Goal: Information Seeking & Learning: Learn about a topic

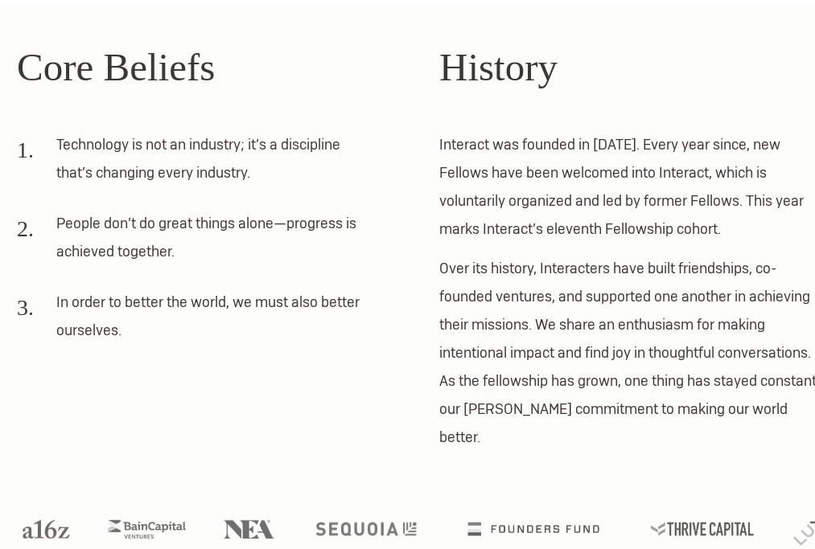
scroll to position [443, 0]
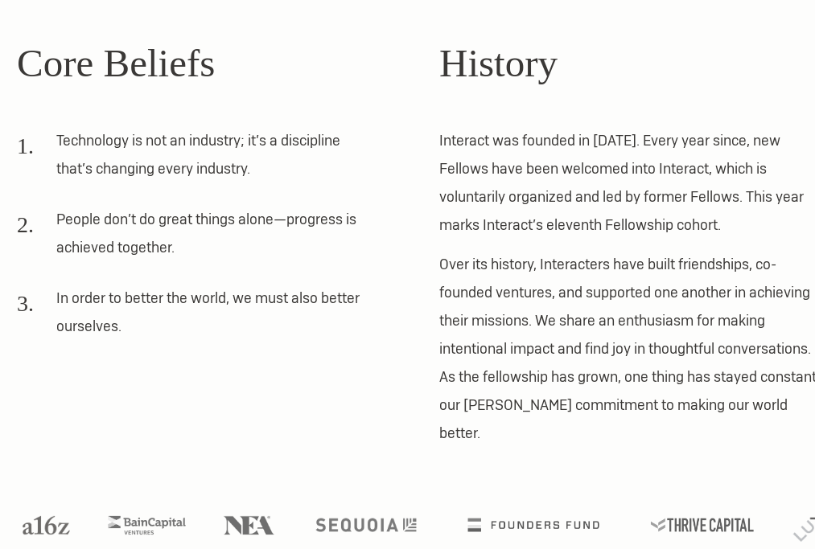
click at [475, 232] on p "Interact was founded in [DATE]. Every year since, new Fellows have been welcome…" at bounding box center [633, 182] width 388 height 113
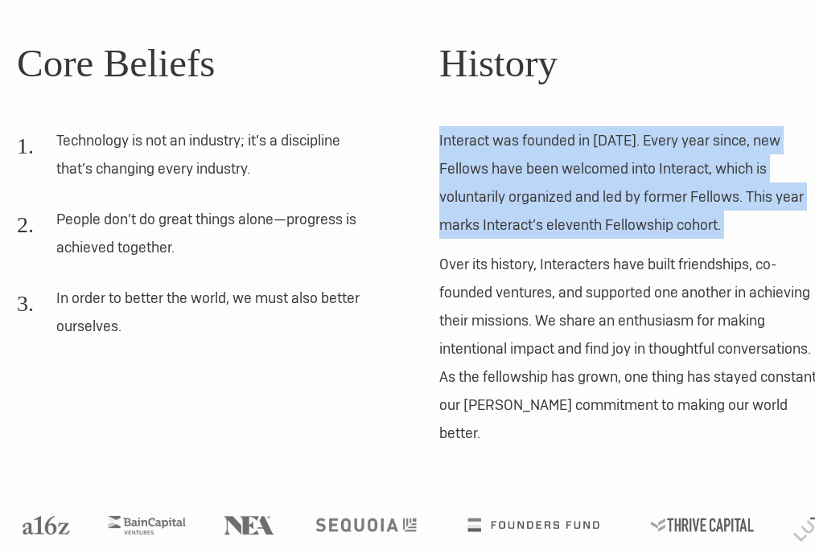
click at [475, 256] on p "Over its history, Interacters have built friendships, co-founded ventures, and …" at bounding box center [633, 348] width 388 height 197
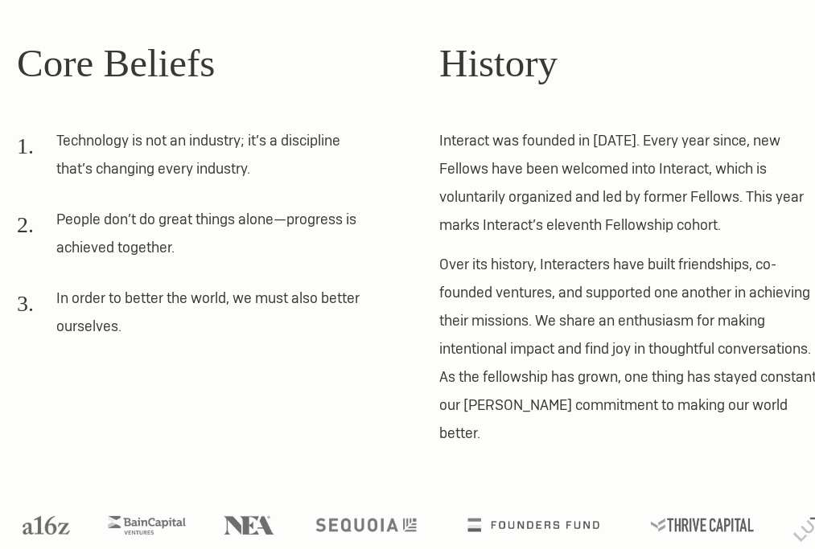
click at [475, 256] on p "Over its history, Interacters have built friendships, co-founded ventures, and …" at bounding box center [633, 348] width 388 height 197
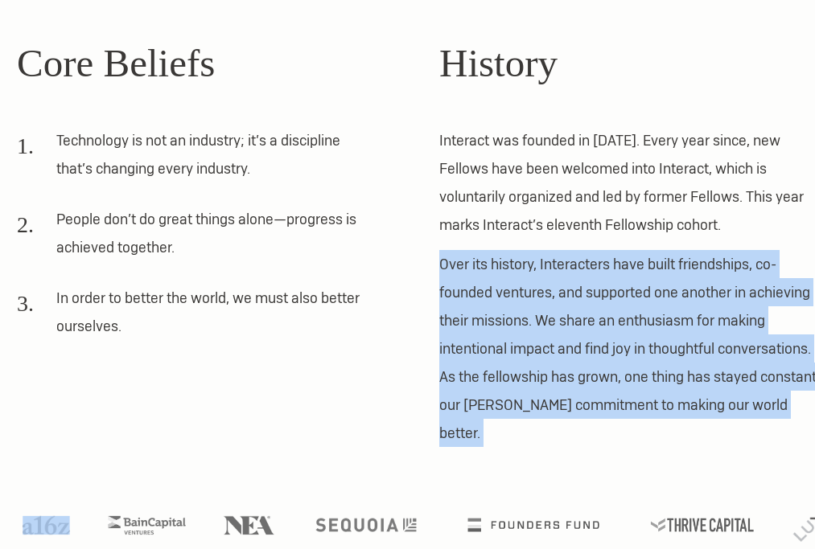
click at [475, 256] on p "Over its history, Interacters have built friendships, co-founded ventures, and …" at bounding box center [633, 348] width 388 height 197
click at [478, 273] on p "Over its history, Interacters have built friendships, co-founded ventures, and …" at bounding box center [633, 348] width 388 height 197
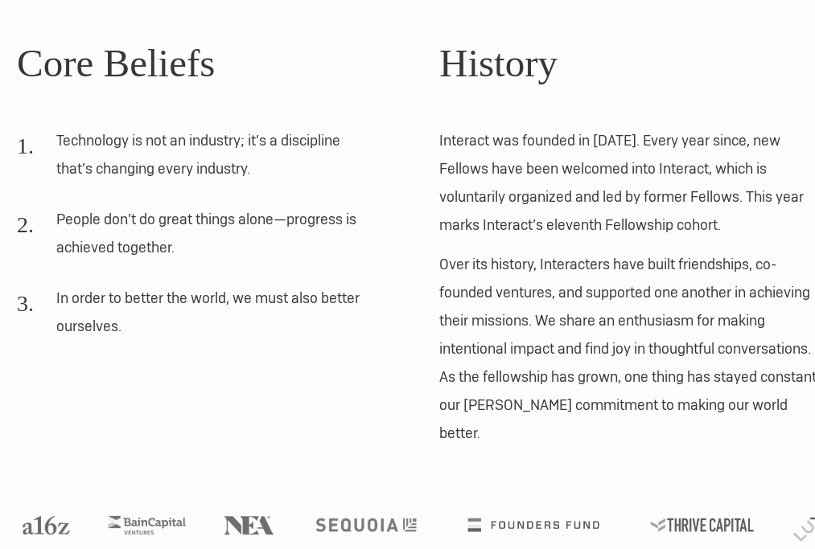
click at [478, 273] on p "Over its history, Interacters have built friendships, co-founded ventures, and …" at bounding box center [633, 348] width 388 height 197
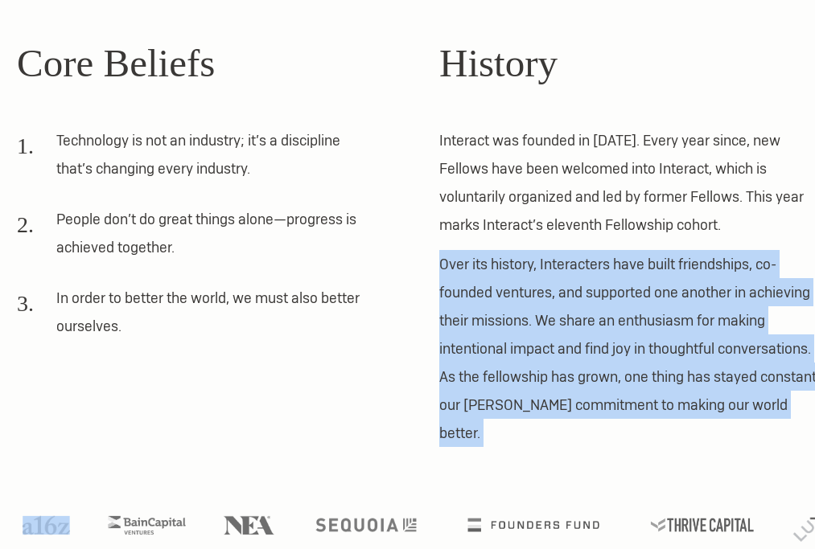
click at [478, 273] on p "Over its history, Interacters have built friendships, co-founded ventures, and …" at bounding box center [633, 348] width 388 height 197
click at [479, 290] on p "Over its history, Interacters have built friendships, co-founded ventures, and …" at bounding box center [633, 348] width 388 height 197
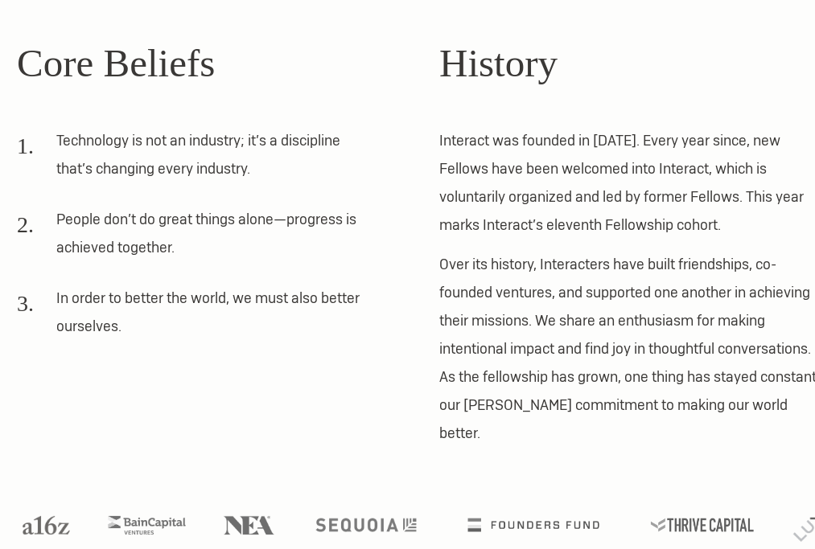
click at [479, 290] on p "Over its history, Interacters have built friendships, co-founded ventures, and …" at bounding box center [633, 348] width 388 height 197
click at [488, 299] on p "Over its history, Interacters have built friendships, co-founded ventures, and …" at bounding box center [633, 348] width 388 height 197
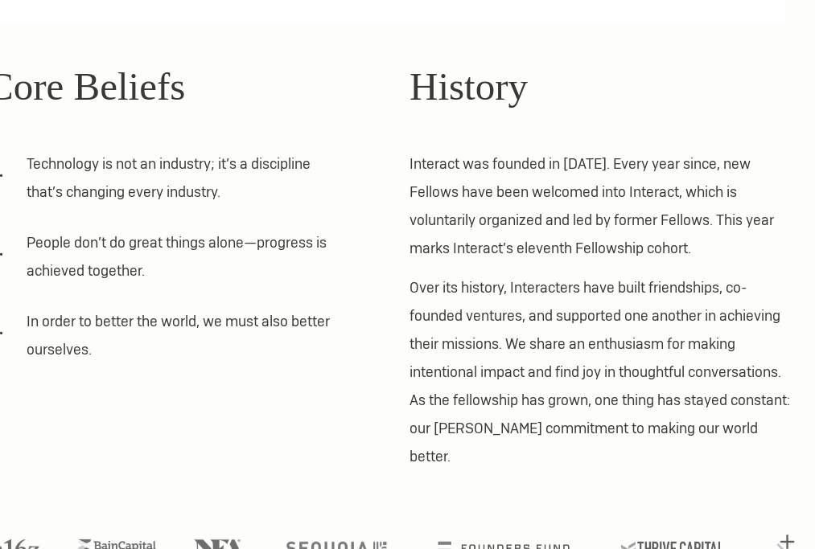
scroll to position [423, 30]
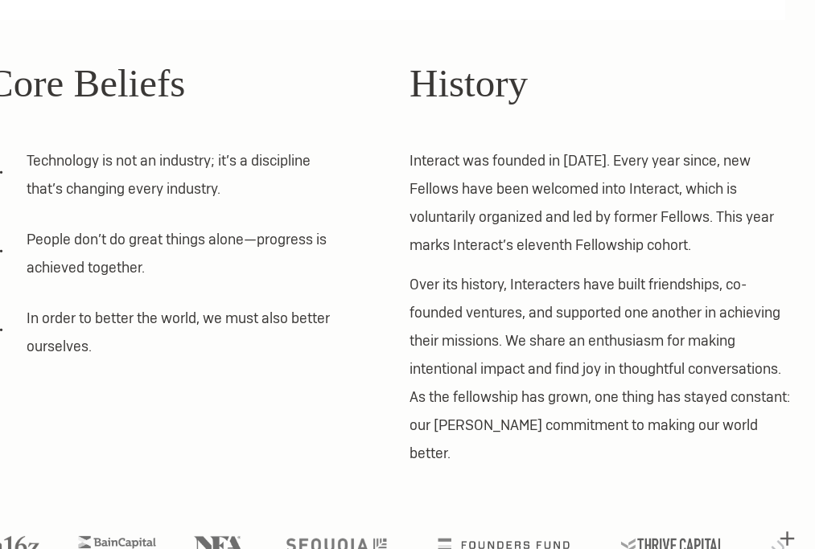
click at [487, 298] on p "Over its history, Interacters have built friendships, co-founded ventures, and …" at bounding box center [603, 368] width 388 height 197
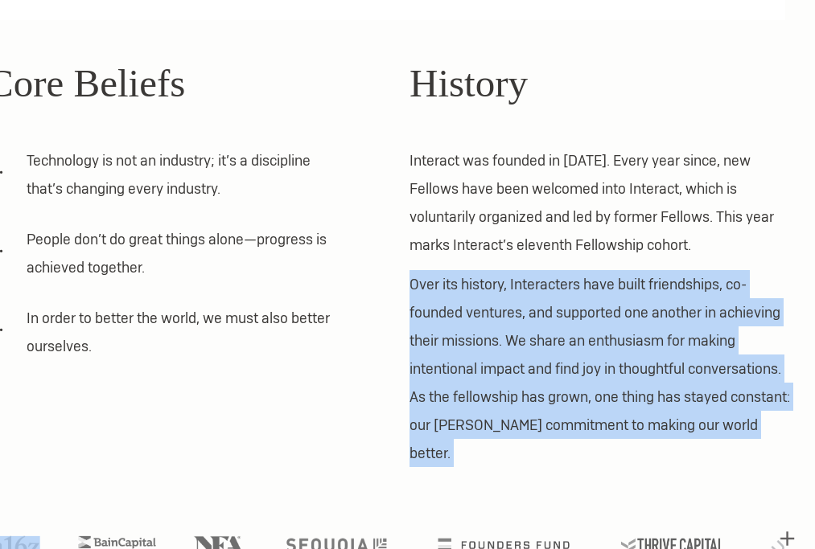
click at [506, 303] on p "Over its history, Interacters have built friendships, co-founded ventures, and …" at bounding box center [603, 368] width 388 height 197
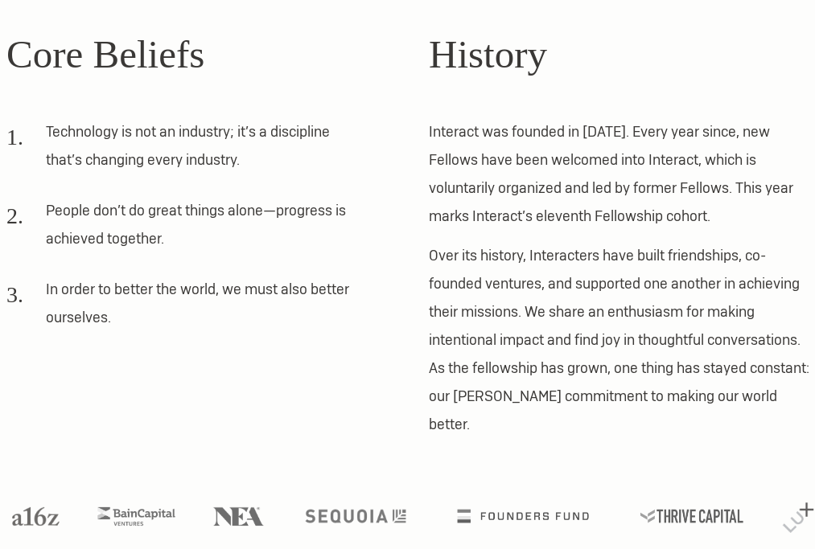
scroll to position [0, 10]
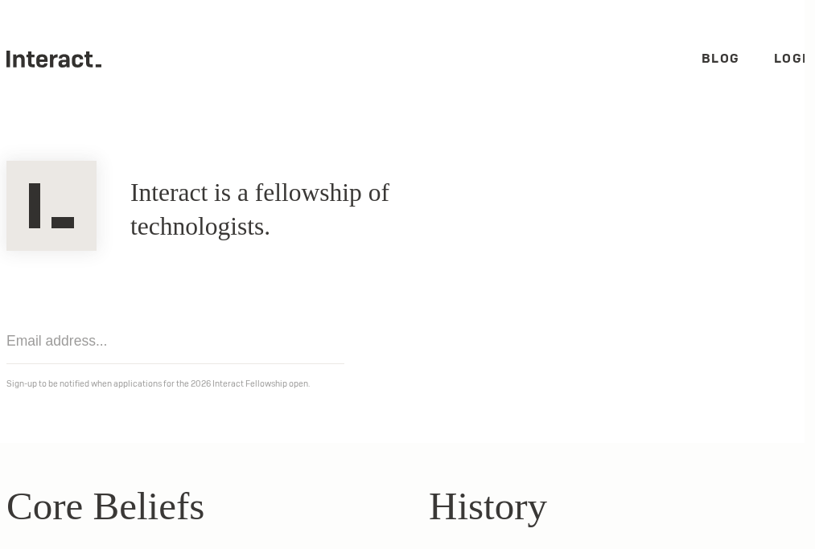
click at [50, 53] on icon ".cls-1{fill:#33312f;} interact-brand-logotype-black" at bounding box center [53, 59] width 95 height 17
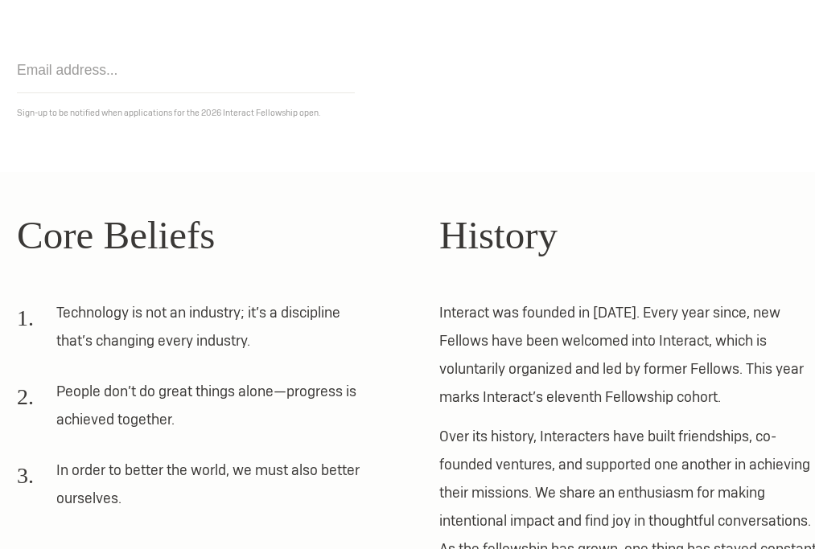
scroll to position [272, 0]
click at [113, 222] on h2 "Core Beliefs" at bounding box center [211, 235] width 388 height 60
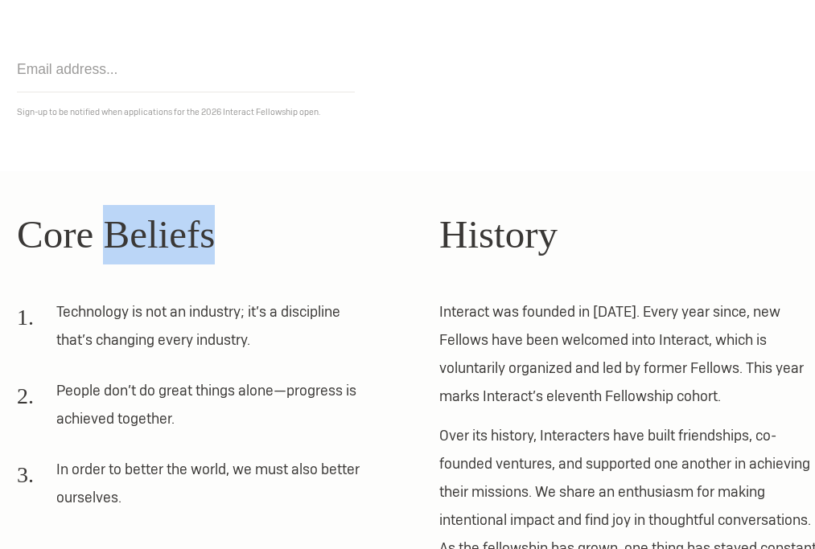
click at [113, 222] on h2 "Core Beliefs" at bounding box center [211, 235] width 388 height 60
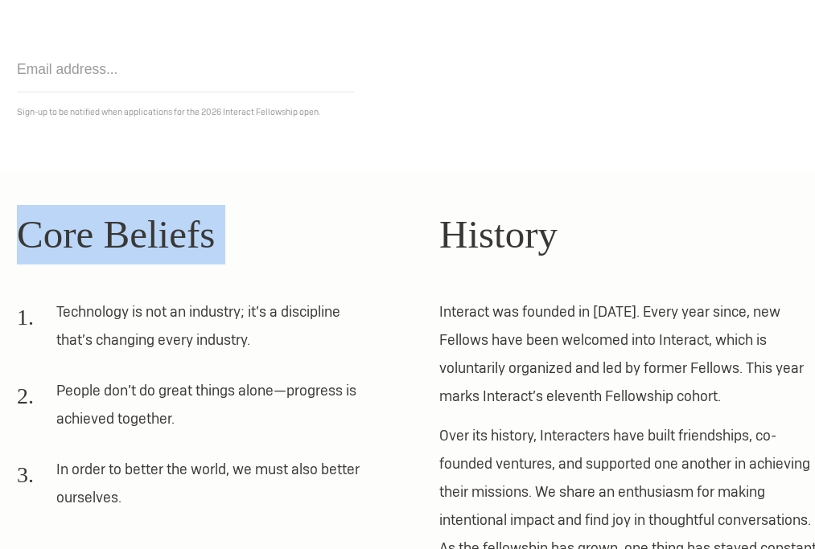
click at [113, 222] on h2 "Core Beliefs" at bounding box center [211, 235] width 388 height 60
click at [116, 242] on h2 "Core Beliefs" at bounding box center [211, 235] width 388 height 60
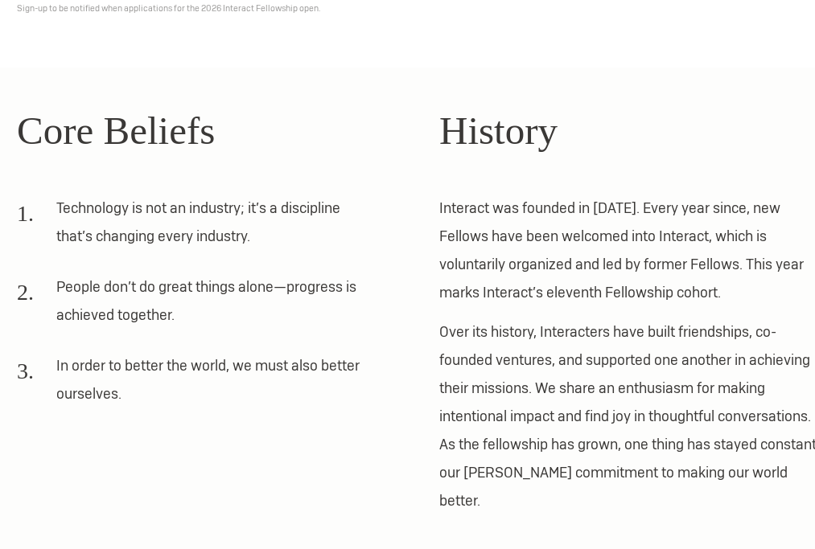
scroll to position [390, 0]
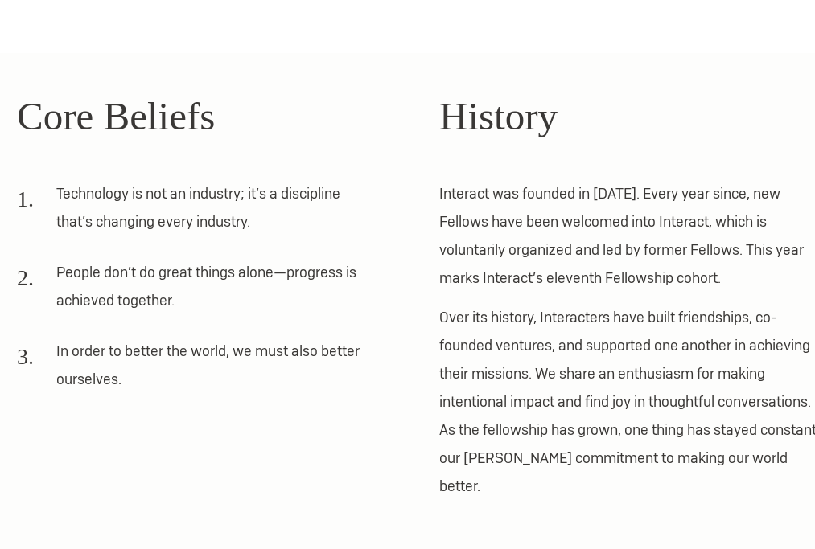
click at [116, 242] on li "Technology is not an industry; it’s a discipline that’s changing every industry." at bounding box center [194, 213] width 355 height 68
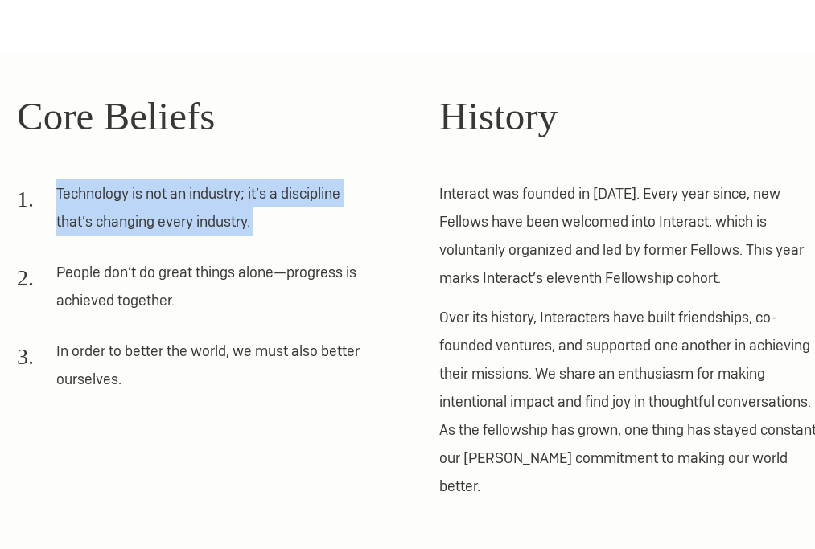
click at [116, 242] on li "Technology is not an industry; it’s a discipline that’s changing every industry." at bounding box center [194, 213] width 355 height 68
click at [117, 260] on li "People don’t do great things alone—progress is achieved together." at bounding box center [194, 292] width 355 height 68
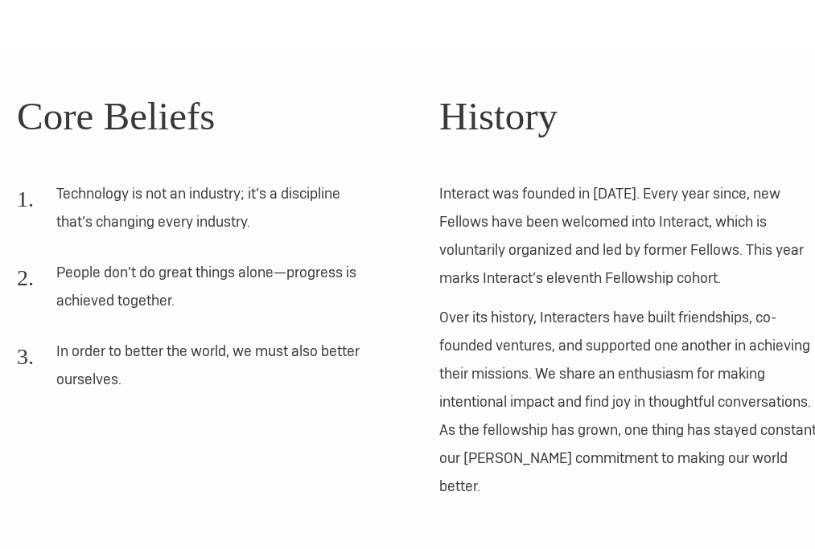
click at [117, 260] on li "People don’t do great things alone—progress is achieved together." at bounding box center [194, 292] width 355 height 68
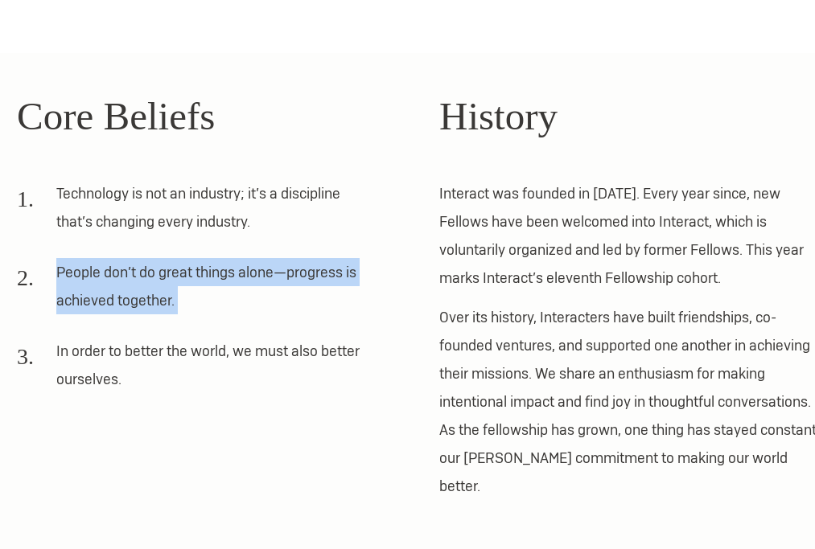
click at [121, 280] on li "People don’t do great things alone—progress is achieved together." at bounding box center [194, 292] width 355 height 68
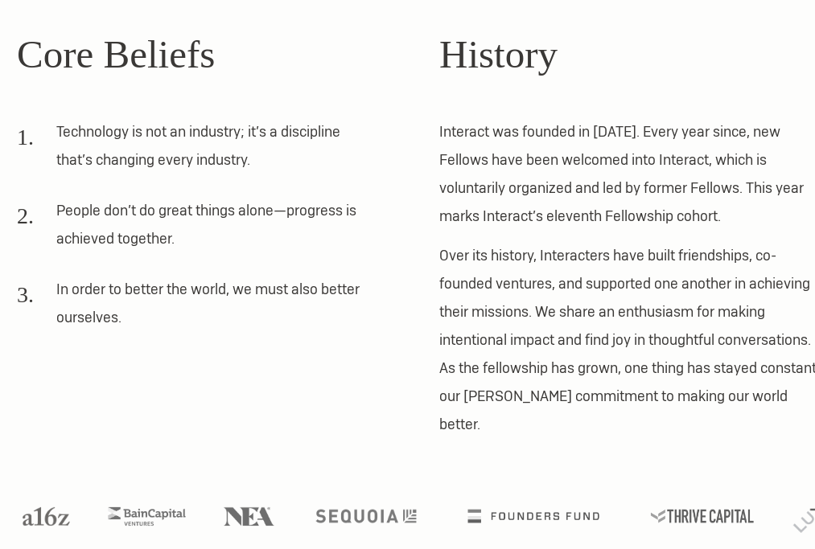
scroll to position [452, 30]
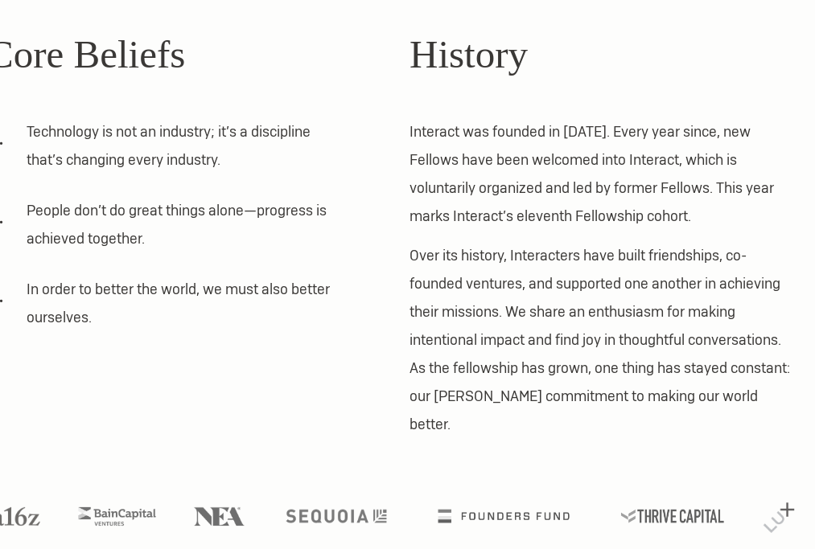
click at [423, 249] on p "Over its history, Interacters have built friendships, co-founded ventures, and …" at bounding box center [603, 339] width 388 height 197
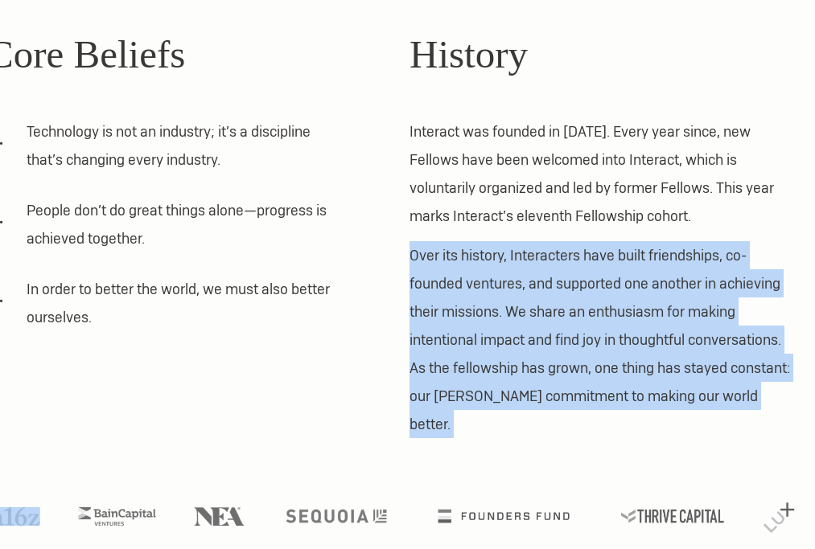
click at [423, 265] on p "Over its history, Interacters have built friendships, co-founded ventures, and …" at bounding box center [603, 339] width 388 height 197
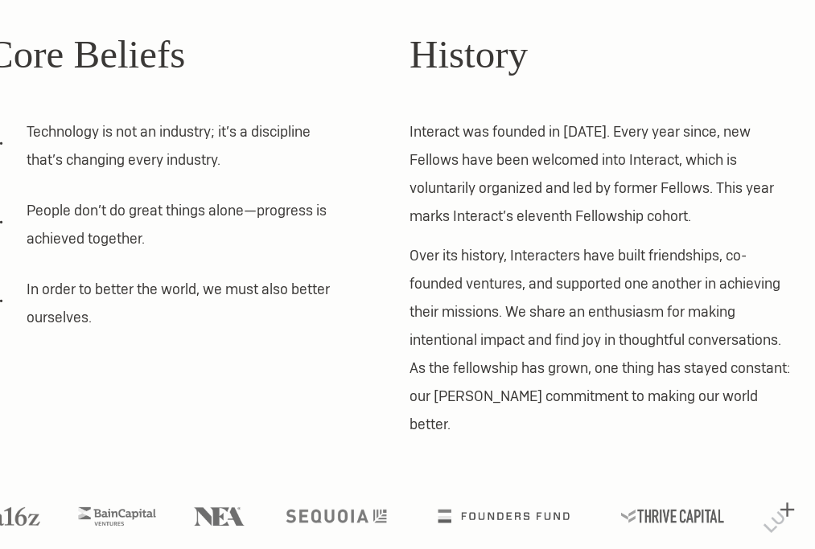
click at [423, 265] on p "Over its history, Interacters have built friendships, co-founded ventures, and …" at bounding box center [603, 339] width 388 height 197
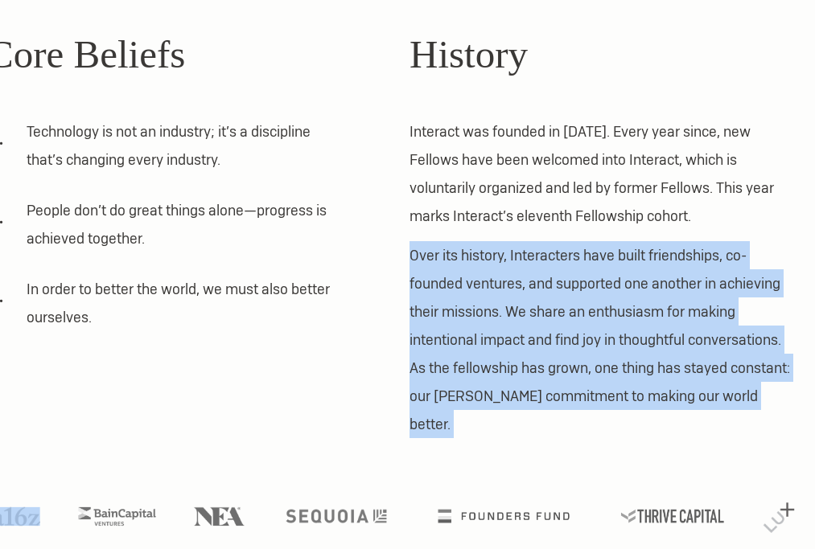
click at [423, 265] on p "Over its history, Interacters have built friendships, co-founded ventures, and …" at bounding box center [603, 339] width 388 height 197
click at [423, 277] on p "Over its history, Interacters have built friendships, co-founded ventures, and …" at bounding box center [603, 339] width 388 height 197
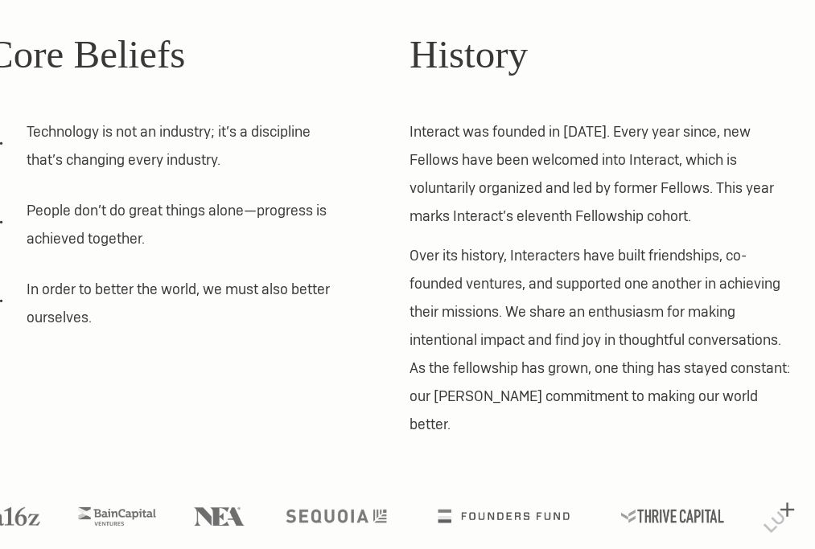
click at [423, 277] on p "Over its history, Interacters have built friendships, co-founded ventures, and …" at bounding box center [603, 339] width 388 height 197
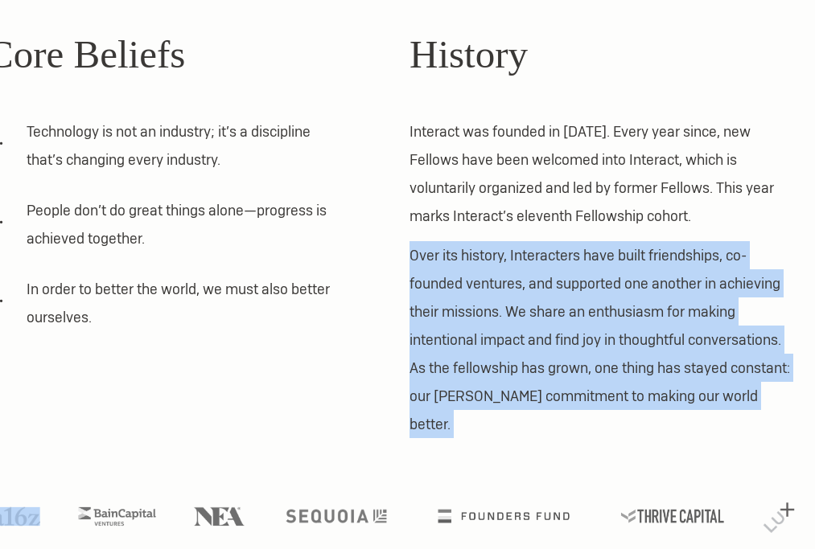
click at [423, 277] on p "Over its history, Interacters have built friendships, co-founded ventures, and …" at bounding box center [603, 339] width 388 height 197
click at [428, 282] on p "Over its history, Interacters have built friendships, co-founded ventures, and …" at bounding box center [603, 339] width 388 height 197
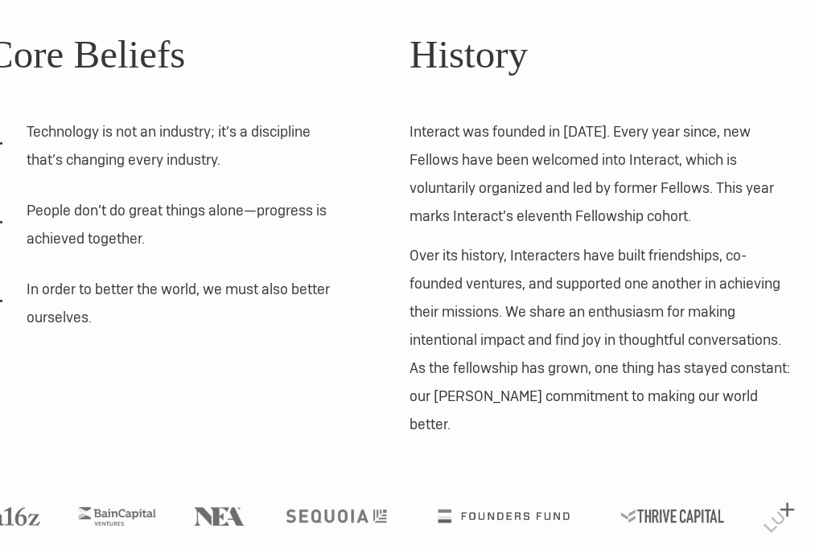
click at [428, 282] on p "Over its history, Interacters have built friendships, co-founded ventures, and …" at bounding box center [603, 339] width 388 height 197
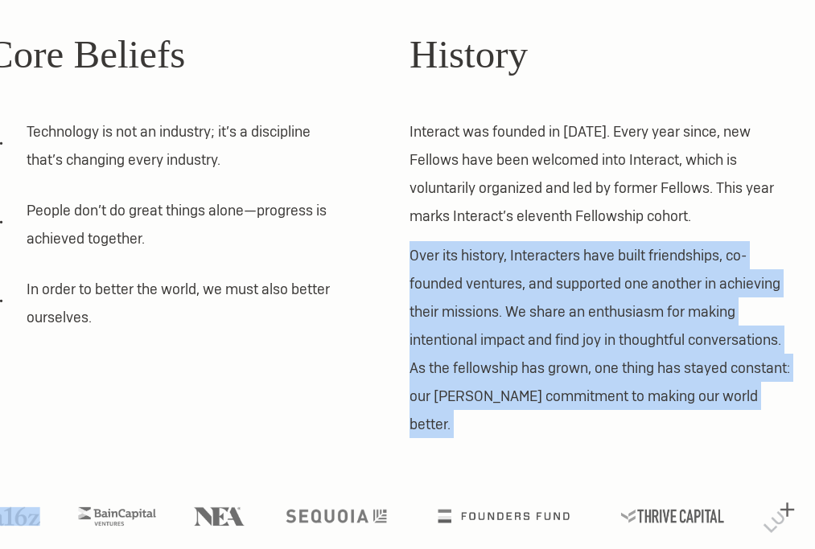
click at [430, 290] on p "Over its history, Interacters have built friendships, co-founded ventures, and …" at bounding box center [603, 339] width 388 height 197
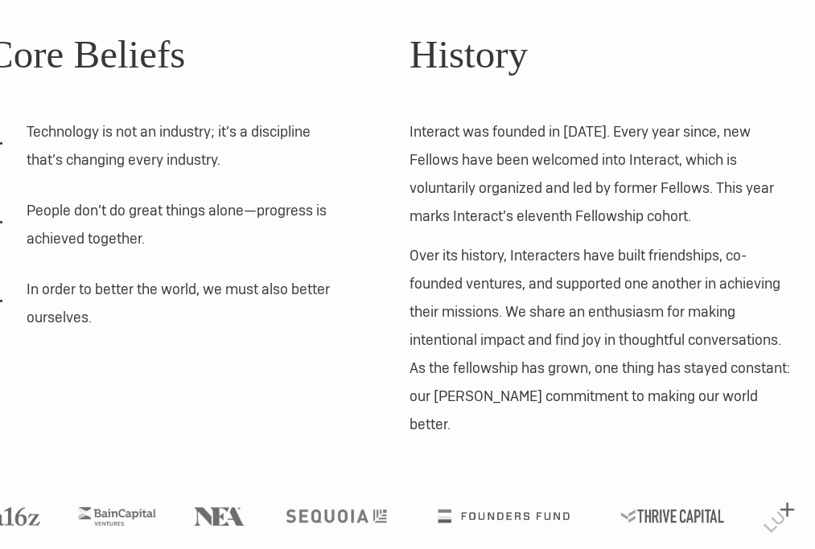
click at [430, 290] on p "Over its history, Interacters have built friendships, co-founded ventures, and …" at bounding box center [603, 339] width 388 height 197
click at [434, 301] on p "Over its history, Interacters have built friendships, co-founded ventures, and …" at bounding box center [603, 339] width 388 height 197
click at [437, 319] on p "Over its history, Interacters have built friendships, co-founded ventures, and …" at bounding box center [603, 339] width 388 height 197
click at [448, 326] on p "Over its history, Interacters have built friendships, co-founded ventures, and …" at bounding box center [603, 339] width 388 height 197
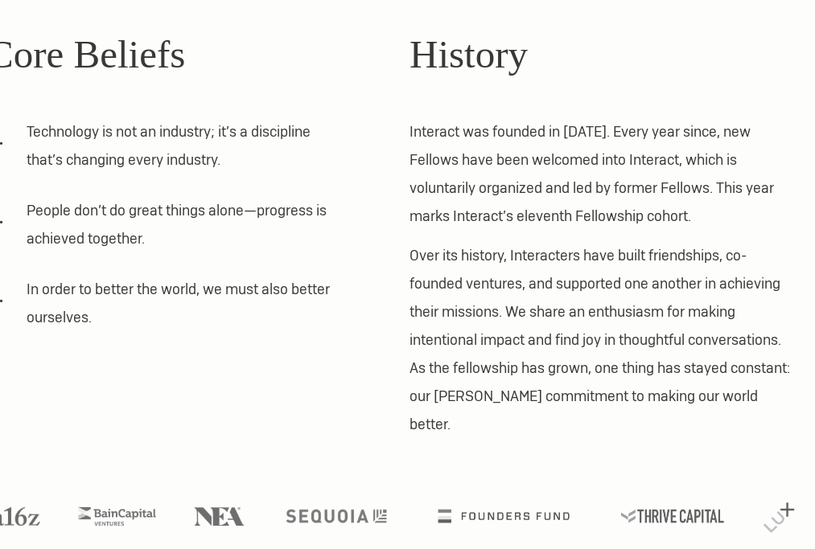
click at [448, 326] on p "Over its history, Interacters have built friendships, co-founded ventures, and …" at bounding box center [603, 339] width 388 height 197
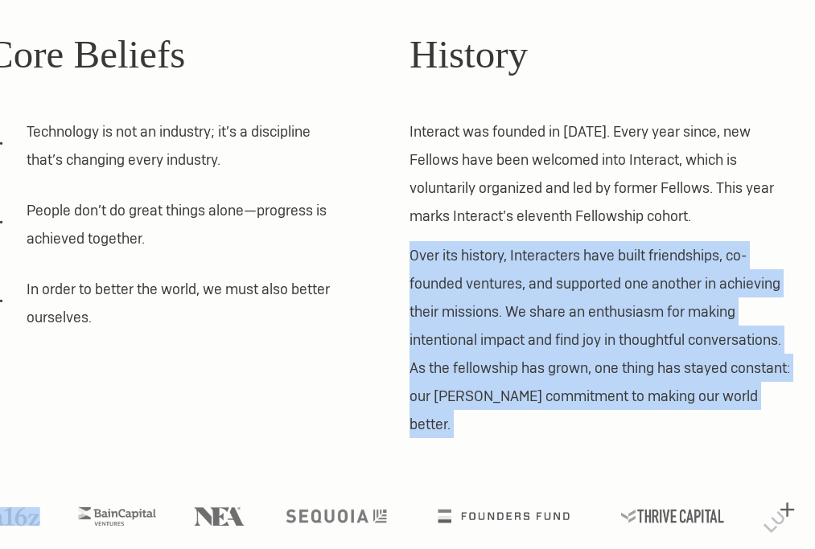
click at [463, 346] on p "Over its history, Interacters have built friendships, co-founded ventures, and …" at bounding box center [603, 339] width 388 height 197
